Goal: Check status: Check status

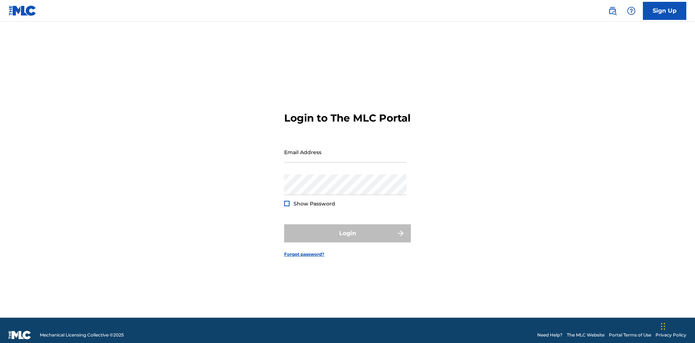
scroll to position [9, 0]
click at [345, 149] on input "Email Address" at bounding box center [345, 152] width 122 height 21
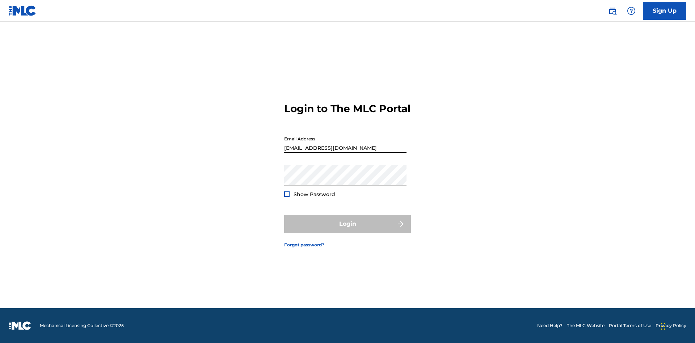
type input "[EMAIL_ADDRESS][DOMAIN_NAME]"
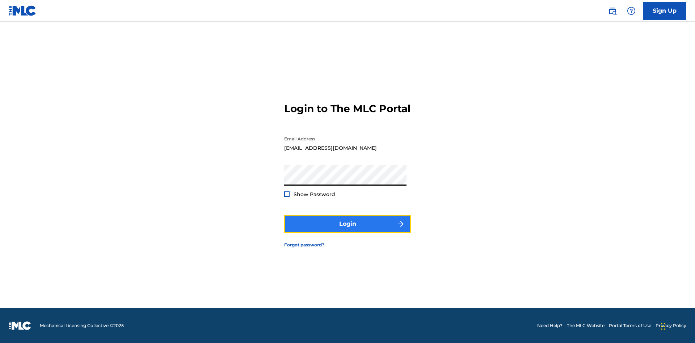
click at [347, 230] on button "Login" at bounding box center [347, 224] width 127 height 18
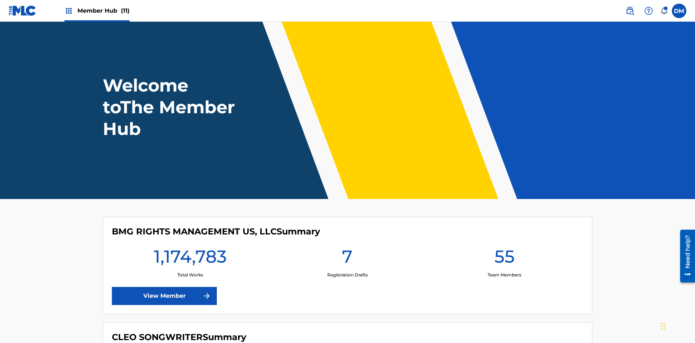
click at [103, 10] on span "Member Hub (11)" at bounding box center [103, 11] width 52 height 8
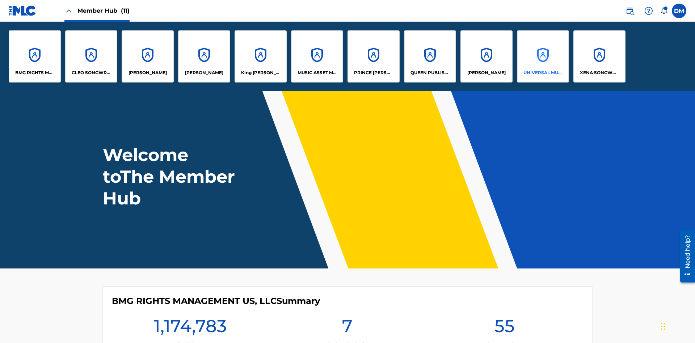
click at [542, 73] on p "UNIVERSAL MUSIC PUB GROUP" at bounding box center [542, 72] width 39 height 7
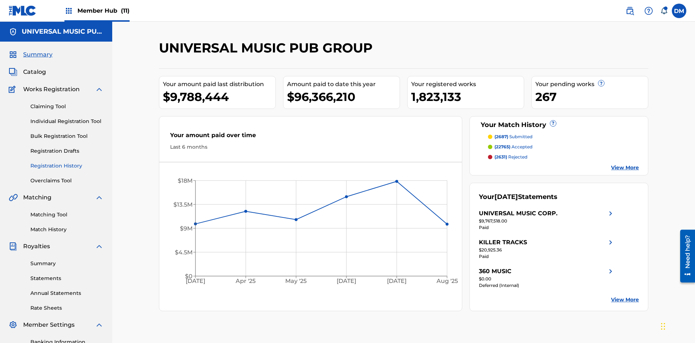
click at [67, 162] on link "Registration History" at bounding box center [66, 166] width 73 height 8
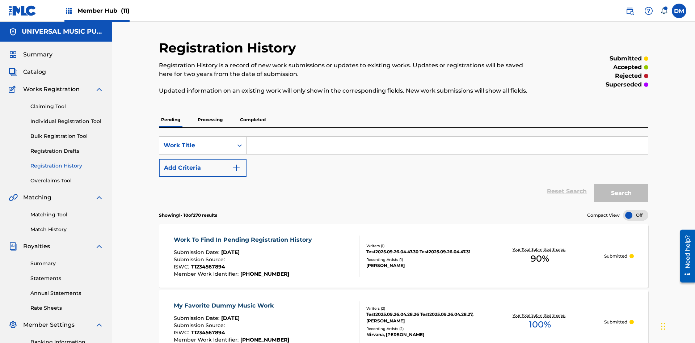
click at [210, 112] on p "Processing" at bounding box center [209, 119] width 29 height 15
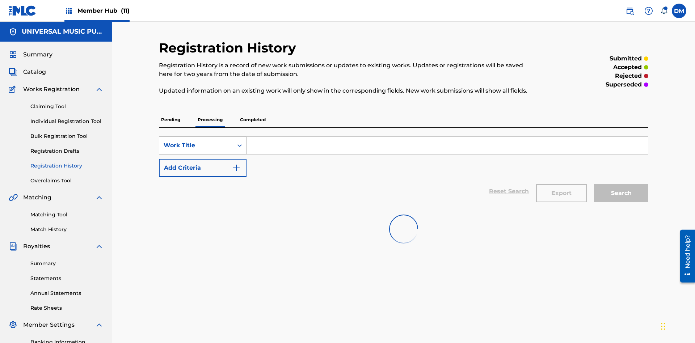
click at [196, 141] on div "Work Title" at bounding box center [196, 145] width 65 height 9
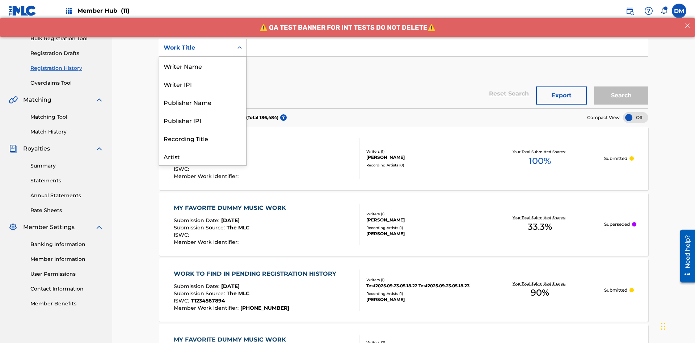
scroll to position [36, 0]
click at [203, 156] on div "Work Title" at bounding box center [202, 156] width 87 height 18
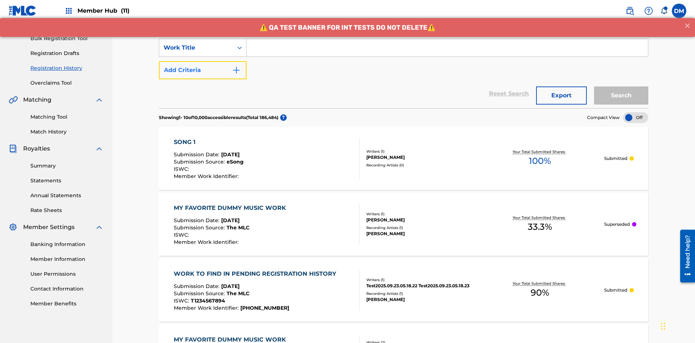
click at [203, 61] on button "Add Criteria" at bounding box center [203, 70] width 88 height 18
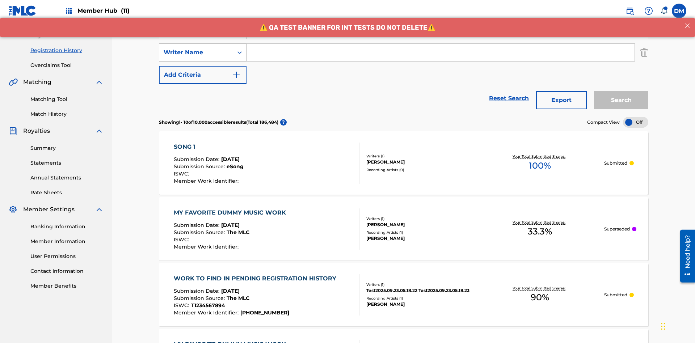
click at [196, 48] on div "Writer Name" at bounding box center [196, 52] width 65 height 9
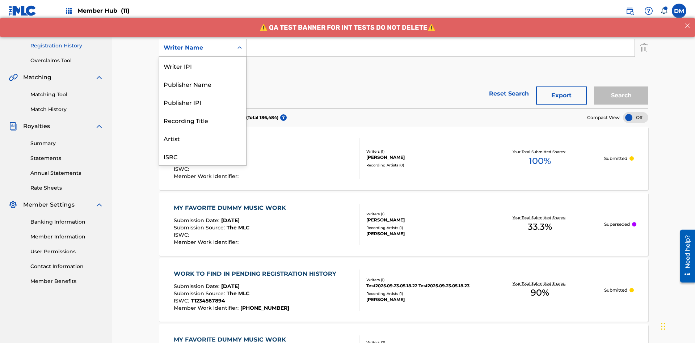
scroll to position [18, 0]
click at [203, 102] on div "Recording Title" at bounding box center [202, 102] width 87 height 18
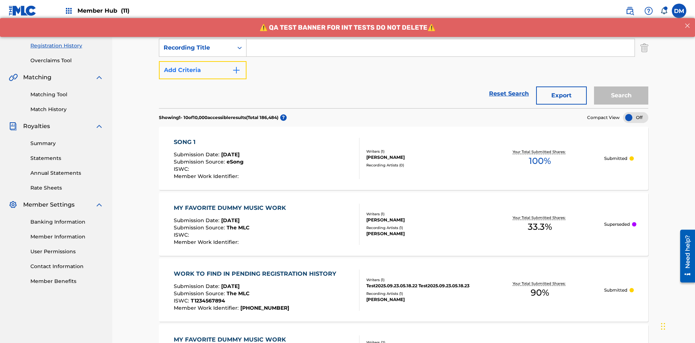
click at [203, 61] on button "Add Criteria" at bounding box center [203, 70] width 88 height 18
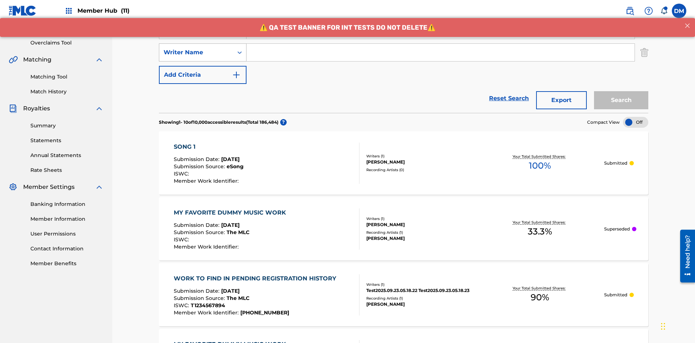
click at [196, 48] on div "Writer Name" at bounding box center [196, 52] width 65 height 9
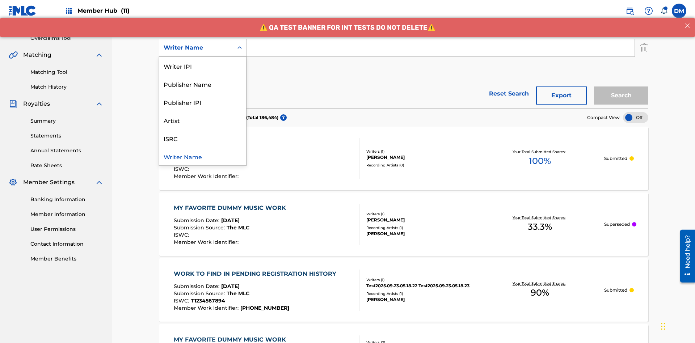
click at [203, 138] on div "ISRC" at bounding box center [202, 138] width 87 height 18
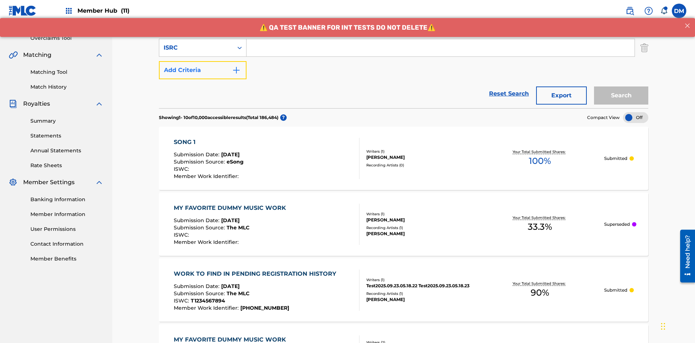
click at [203, 61] on button "Add Criteria" at bounding box center [203, 70] width 88 height 18
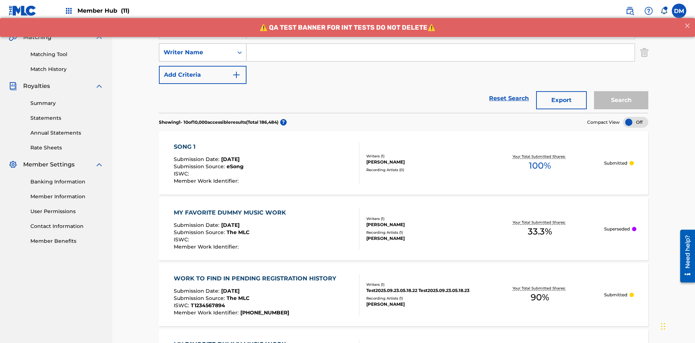
click at [196, 48] on div "Writer Name" at bounding box center [196, 52] width 65 height 9
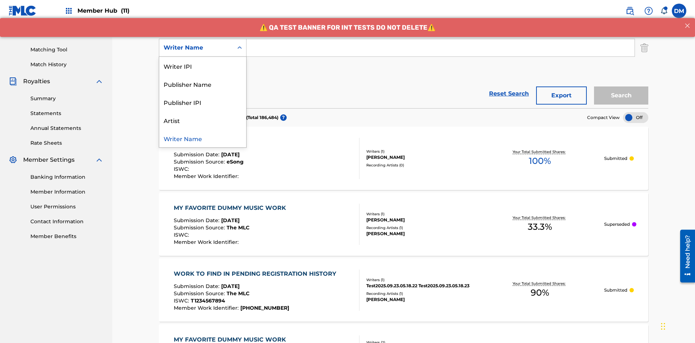
click at [203, 102] on div "Publisher IPI" at bounding box center [202, 102] width 87 height 18
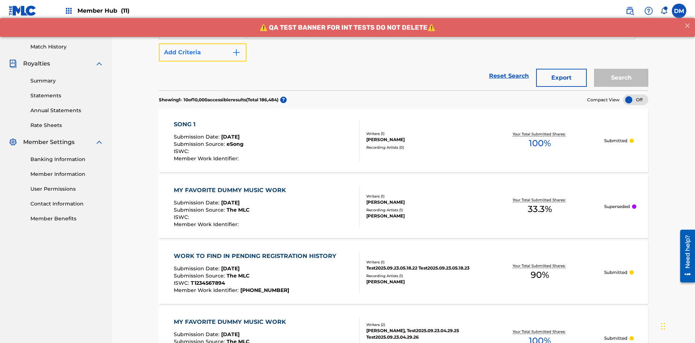
click at [203, 52] on button "Add Criteria" at bounding box center [203, 52] width 88 height 18
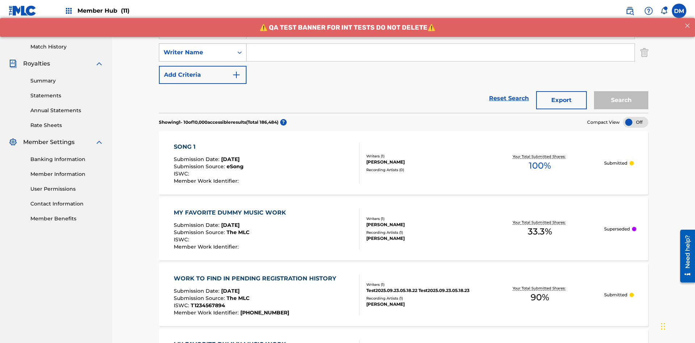
click at [196, 48] on div "Writer Name" at bounding box center [196, 52] width 65 height 9
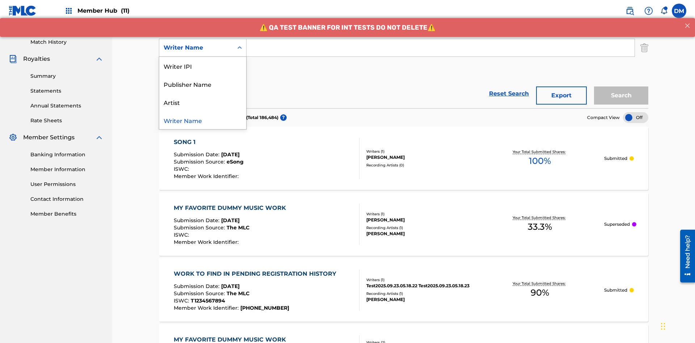
click at [203, 102] on div "Artist" at bounding box center [202, 102] width 87 height 18
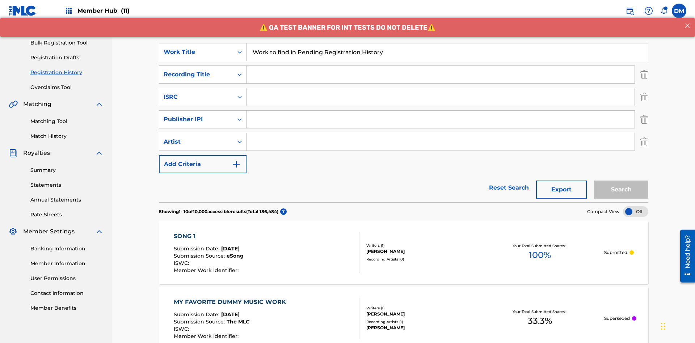
type input "Work to find in Pending Registration History"
click at [440, 66] on input "Search Form" at bounding box center [440, 74] width 388 height 17
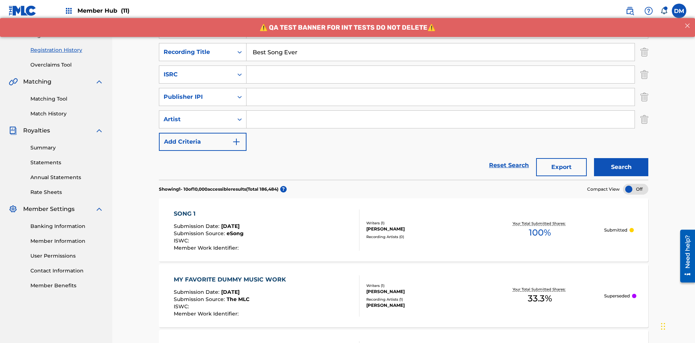
type input "Best Song Ever"
click at [440, 66] on input "Search Form" at bounding box center [440, 74] width 388 height 17
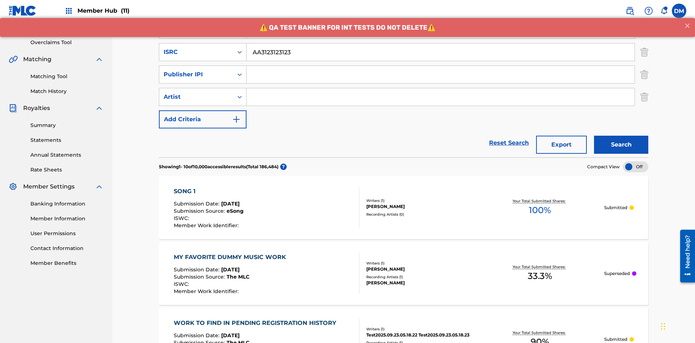
type input "AA3123123123"
click at [440, 66] on input "Search Form" at bounding box center [440, 74] width 388 height 17
